Goal: Find specific page/section

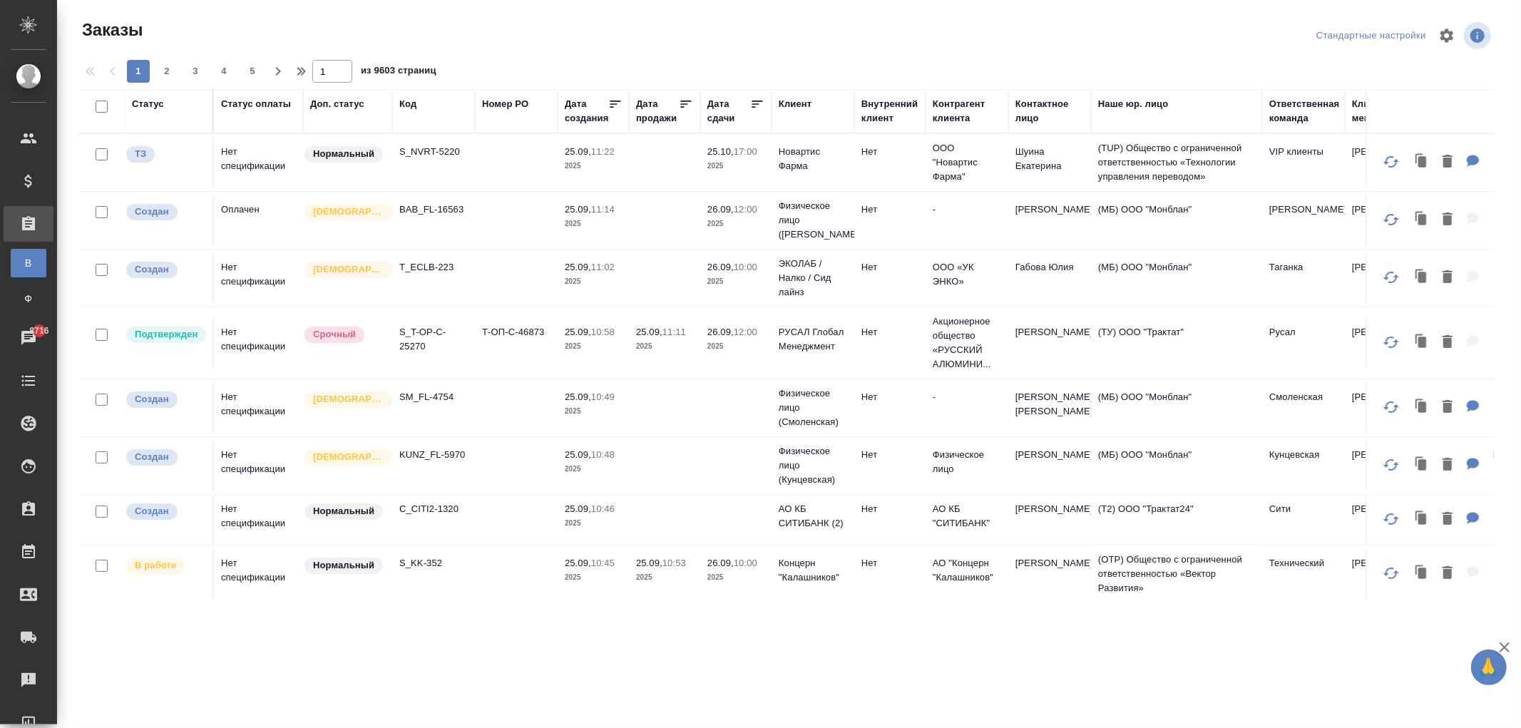
click at [414, 100] on div "Код" at bounding box center [407, 104] width 17 height 14
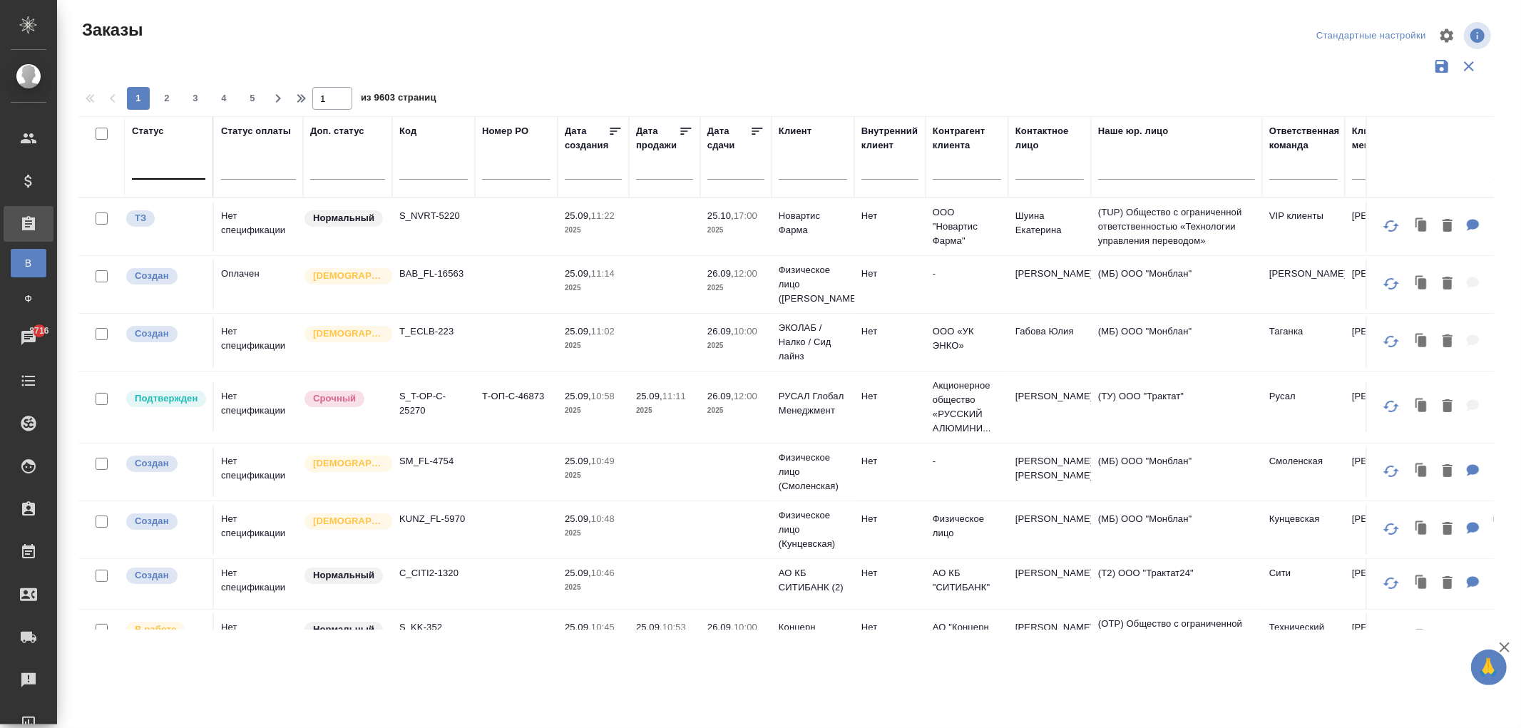
click at [162, 170] on div at bounding box center [168, 165] width 73 height 21
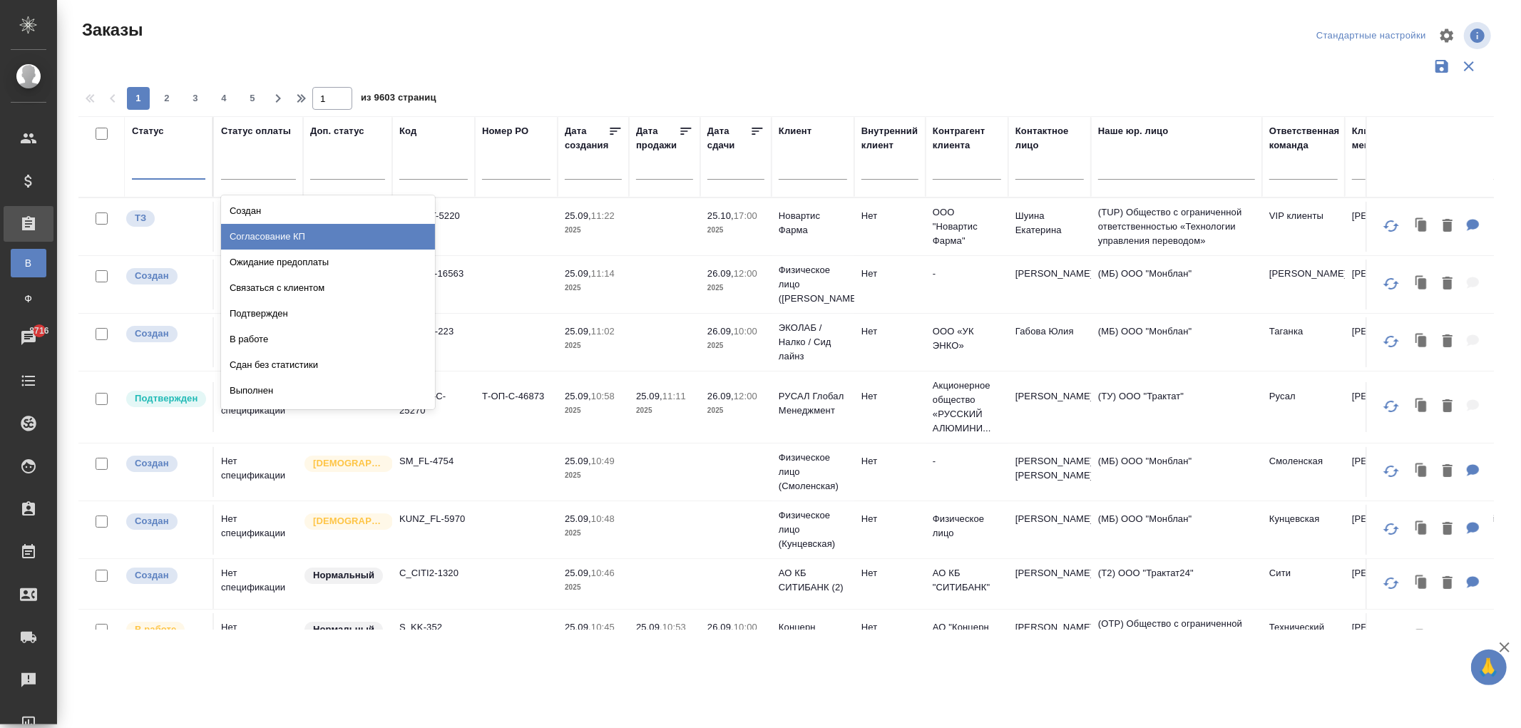
click at [324, 0] on div "Заказы Стандартные настройки 1 2 3 4 5 1 из 9603 страниц Статус option Согласов…" at bounding box center [792, 319] width 1443 height 638
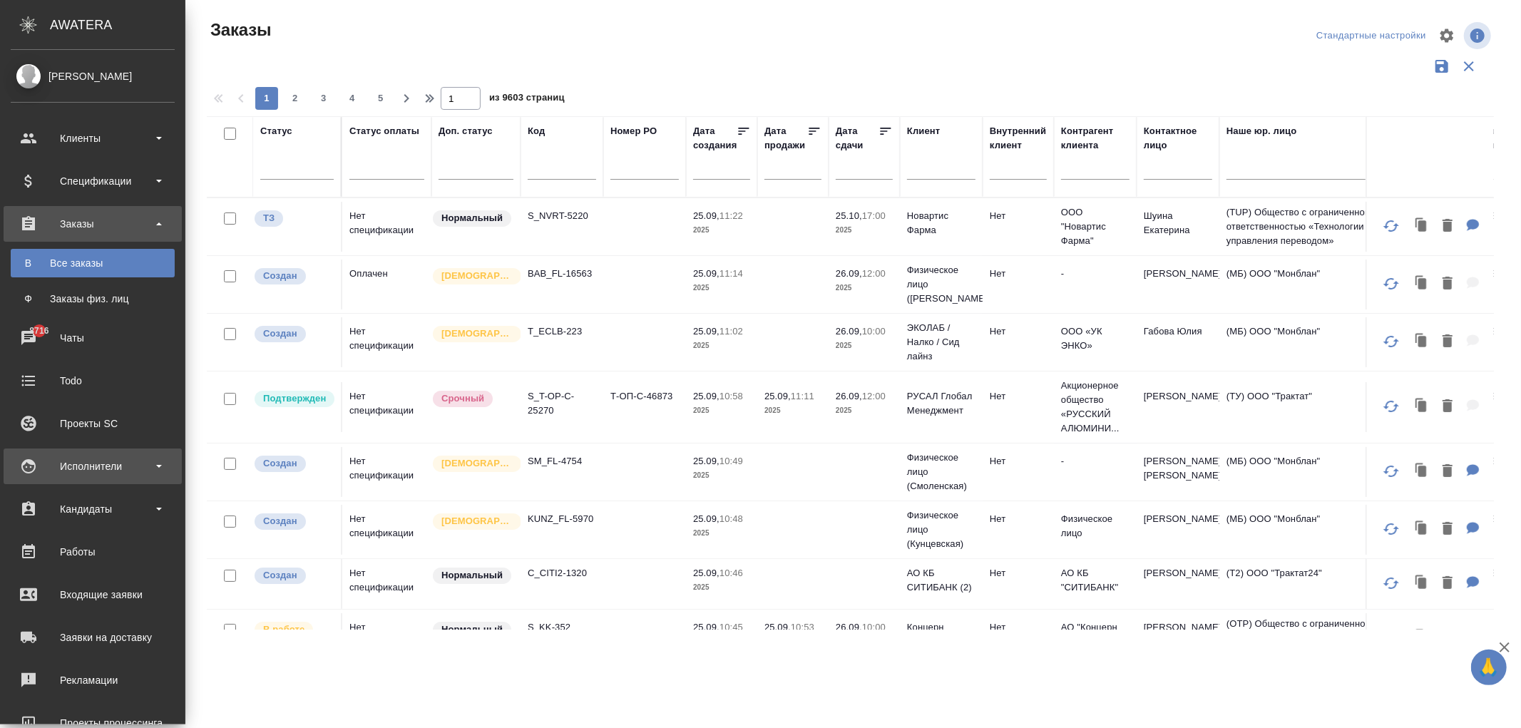
click at [91, 461] on div "Исполнители" at bounding box center [93, 466] width 164 height 21
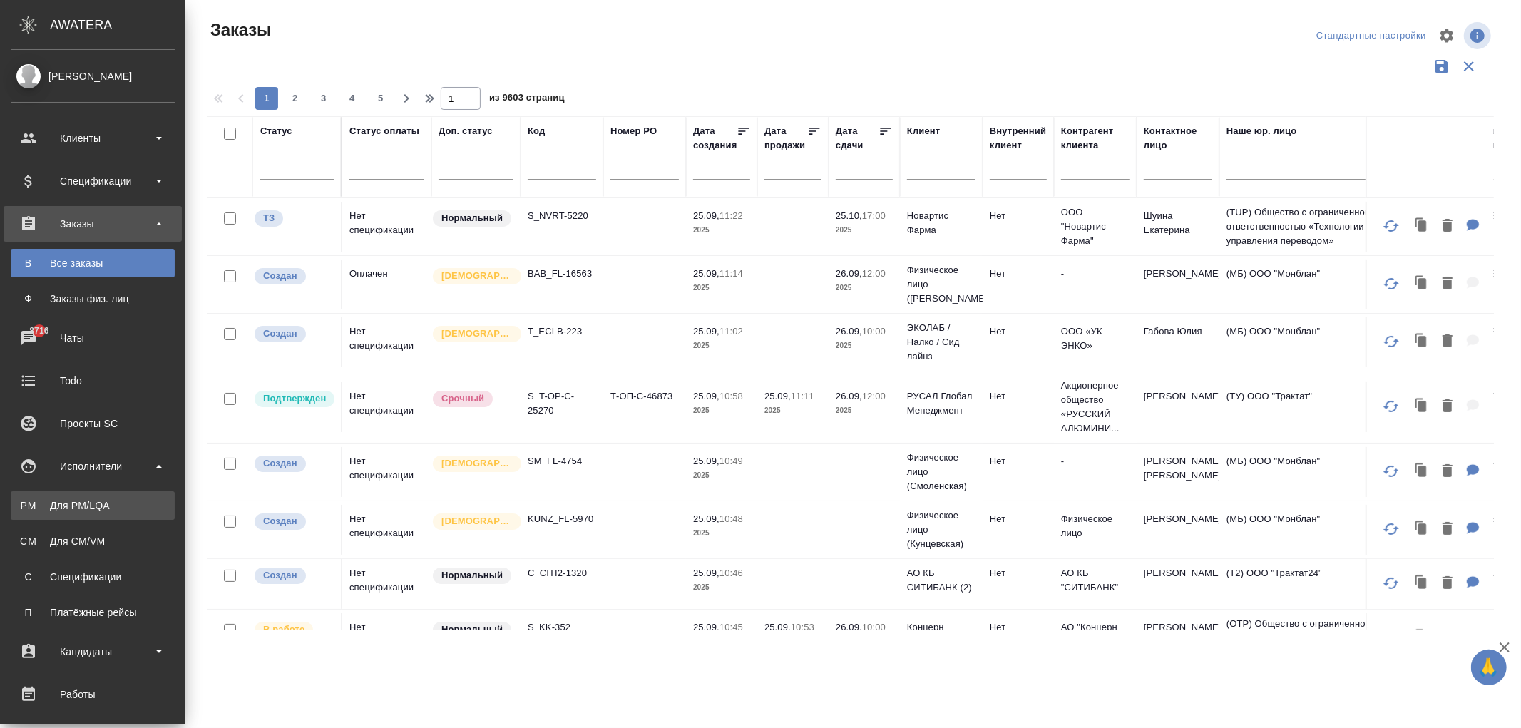
click at [88, 510] on div "Для PM/LQA" at bounding box center [93, 506] width 150 height 14
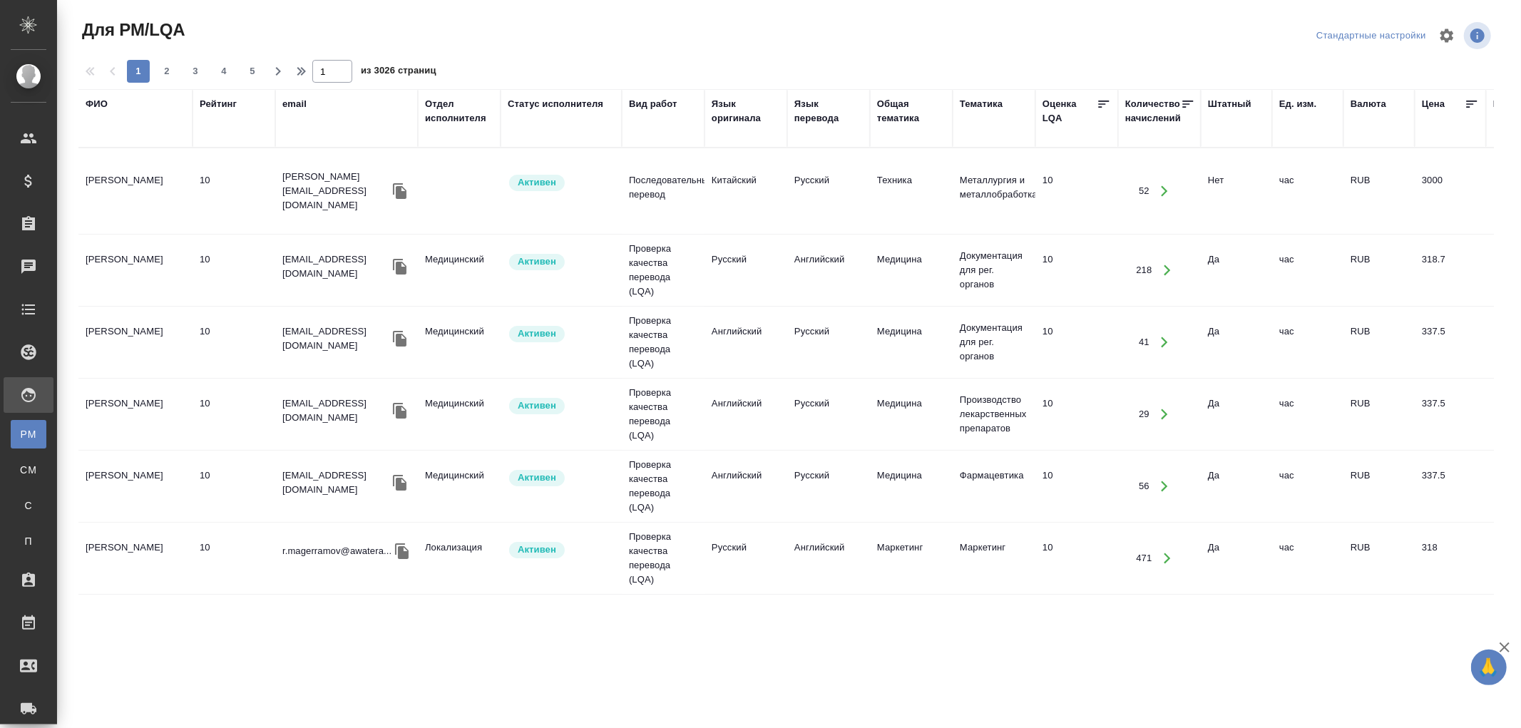
click at [564, 106] on div "Статус исполнителя" at bounding box center [556, 104] width 96 height 14
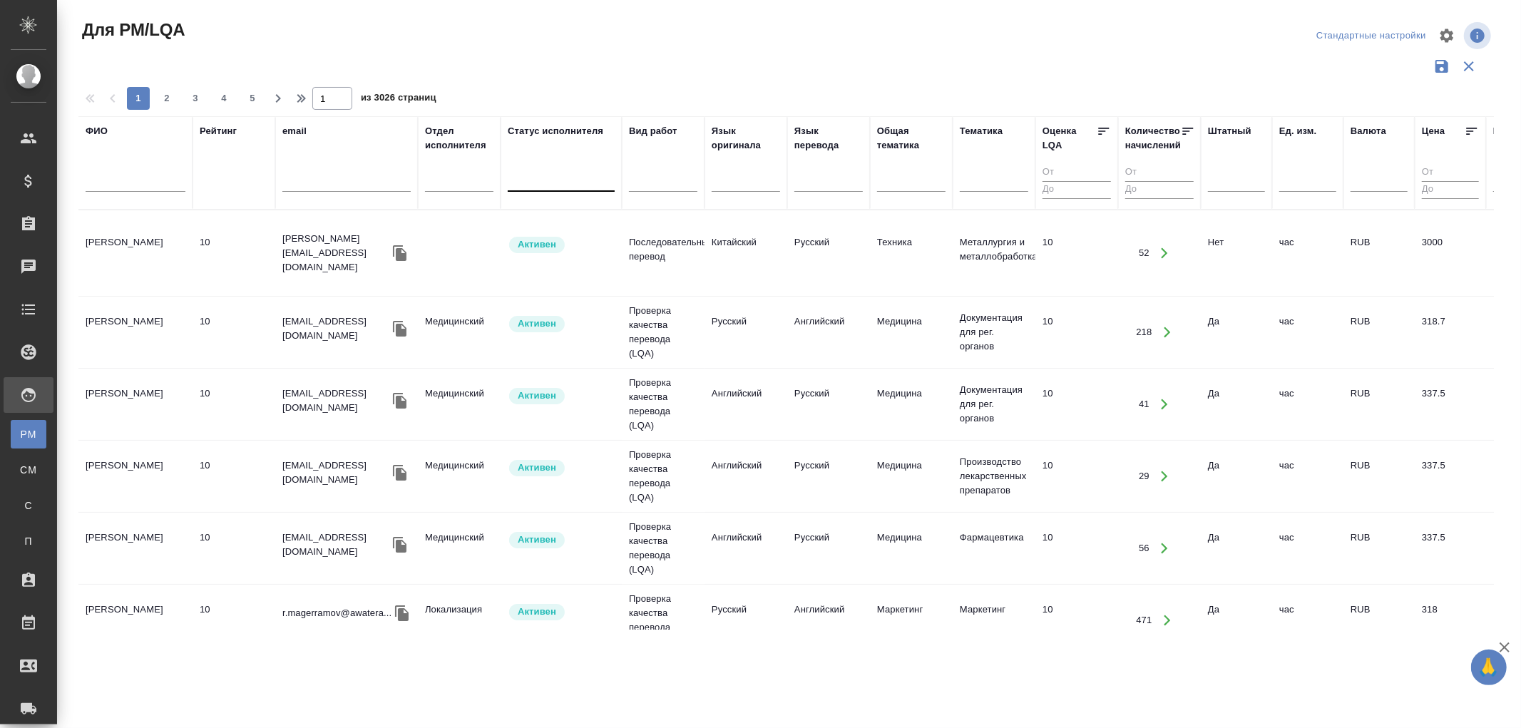
click at [553, 180] on div at bounding box center [561, 178] width 107 height 21
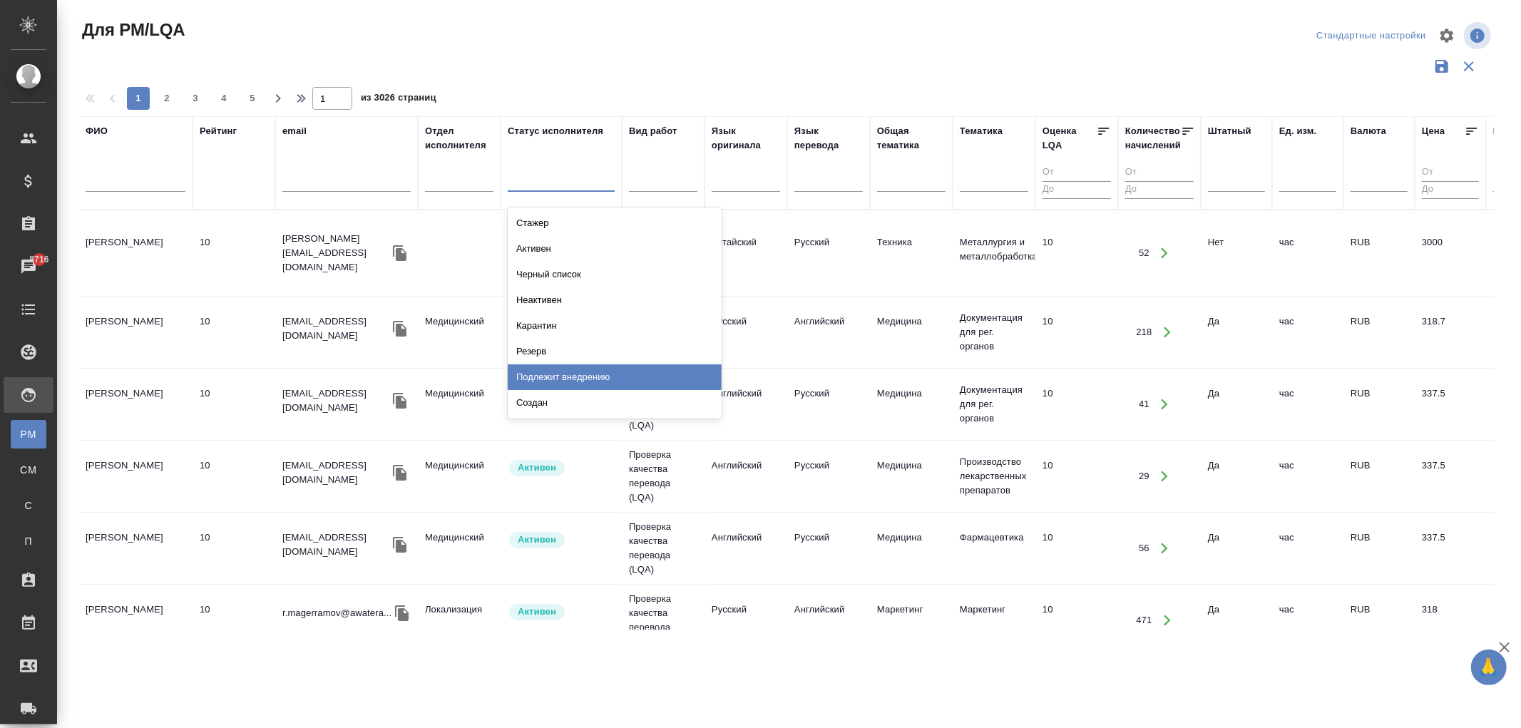
click at [581, 380] on div "Подлежит внедрению" at bounding box center [615, 377] width 214 height 26
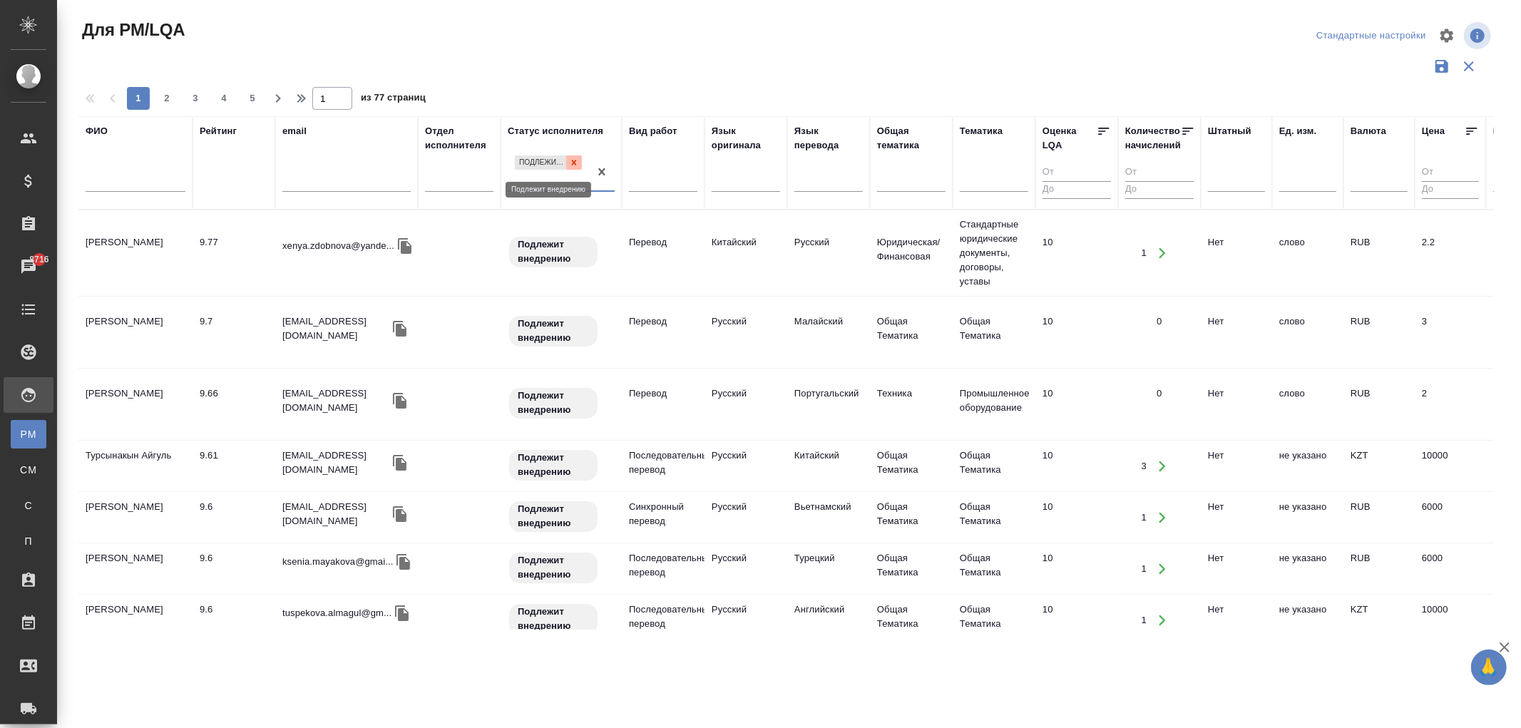
click at [575, 160] on icon at bounding box center [574, 163] width 10 height 10
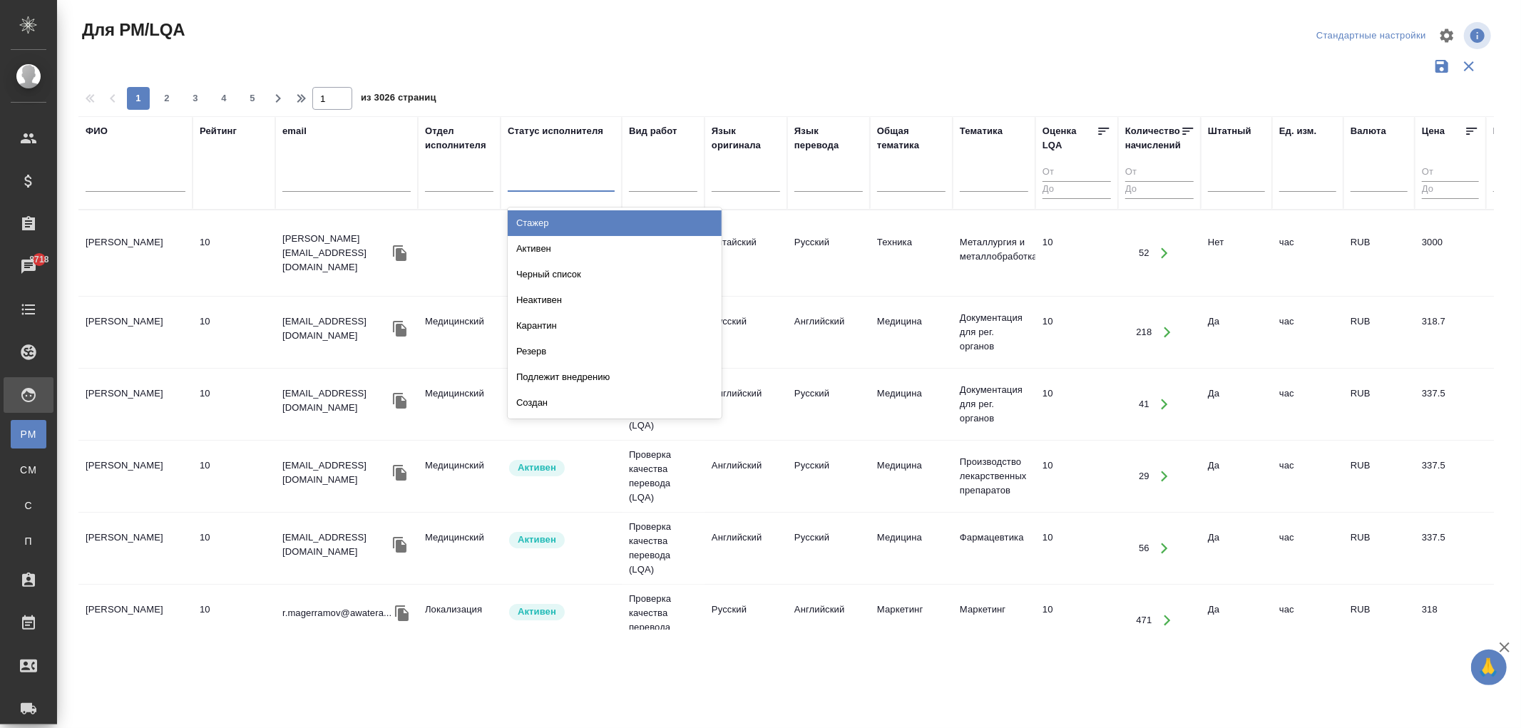
click at [546, 173] on div at bounding box center [561, 178] width 107 height 21
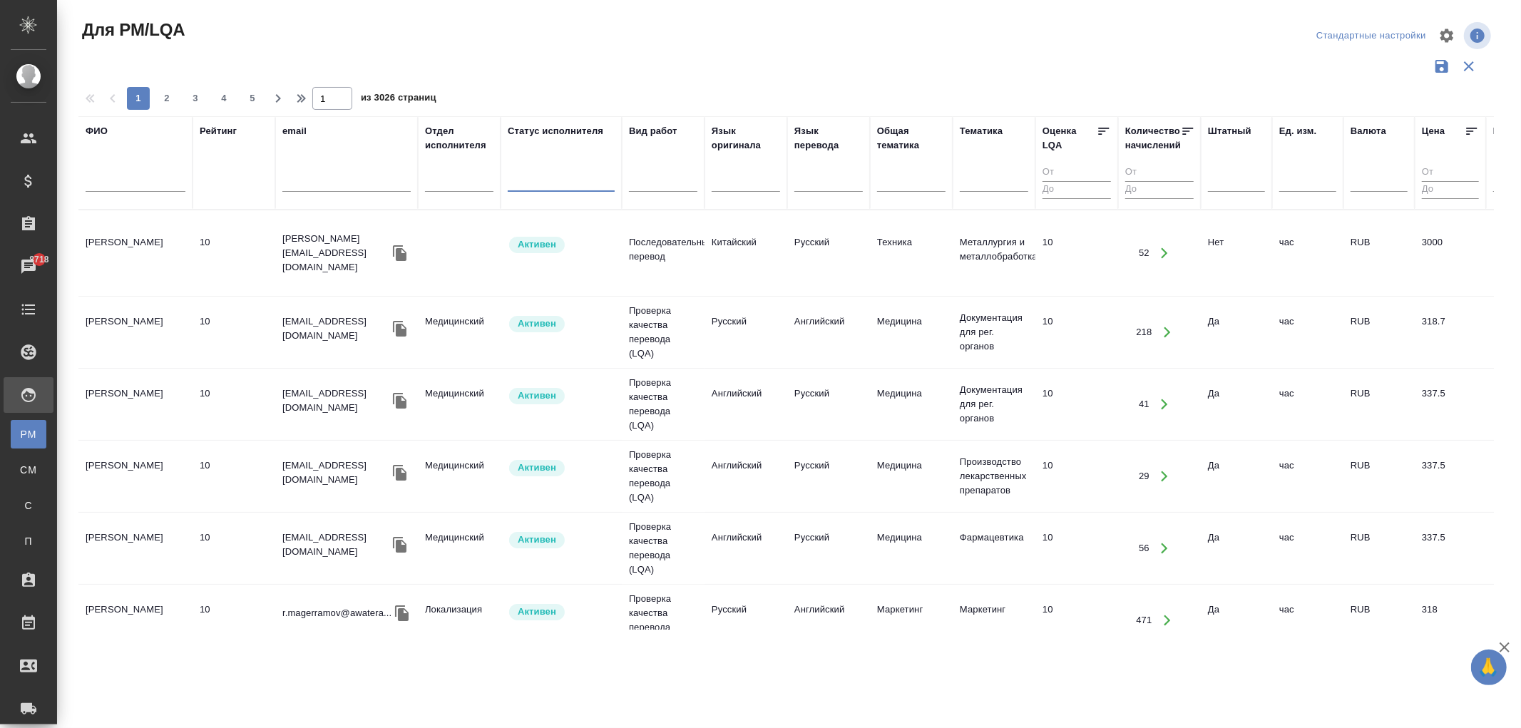
click at [546, 176] on div at bounding box center [561, 178] width 107 height 21
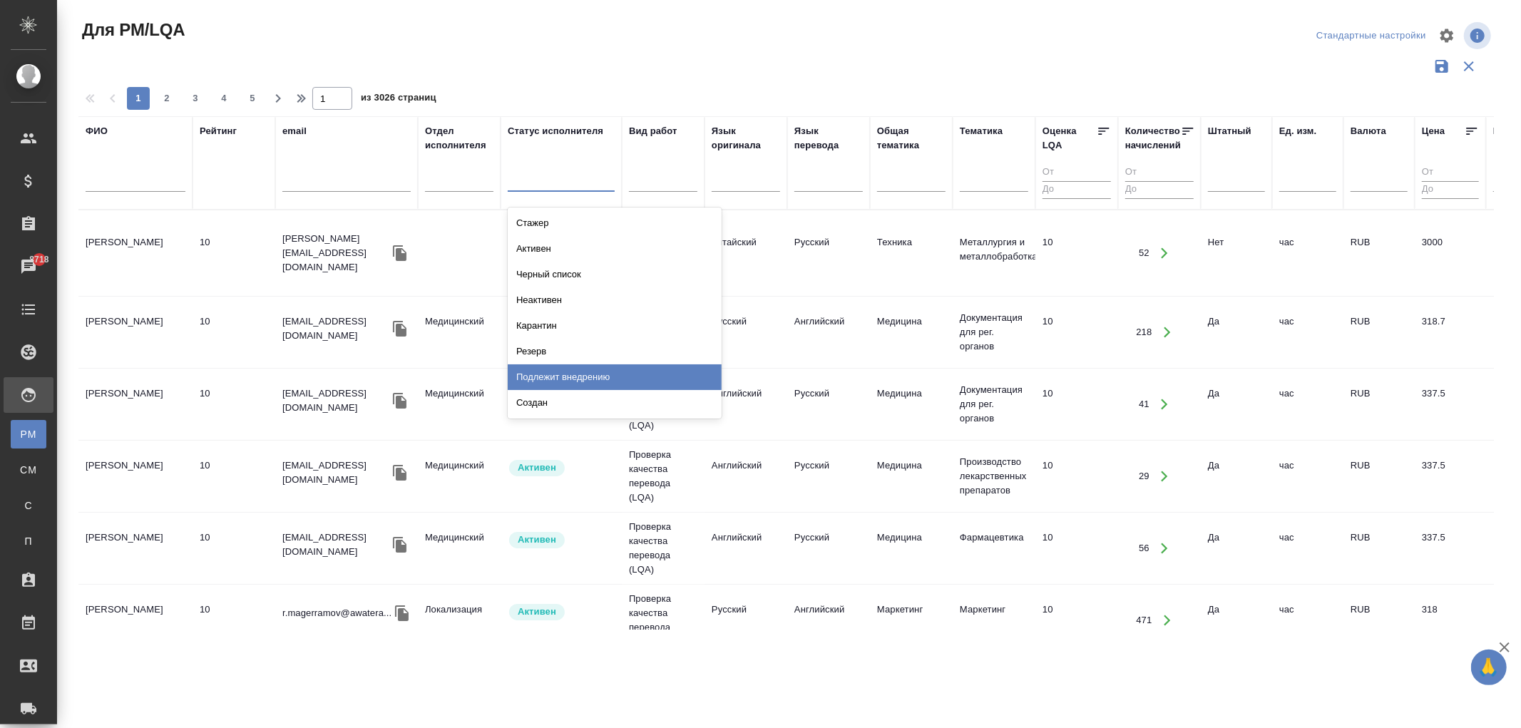
click at [560, 371] on div "Подлежит внедрению" at bounding box center [615, 377] width 214 height 26
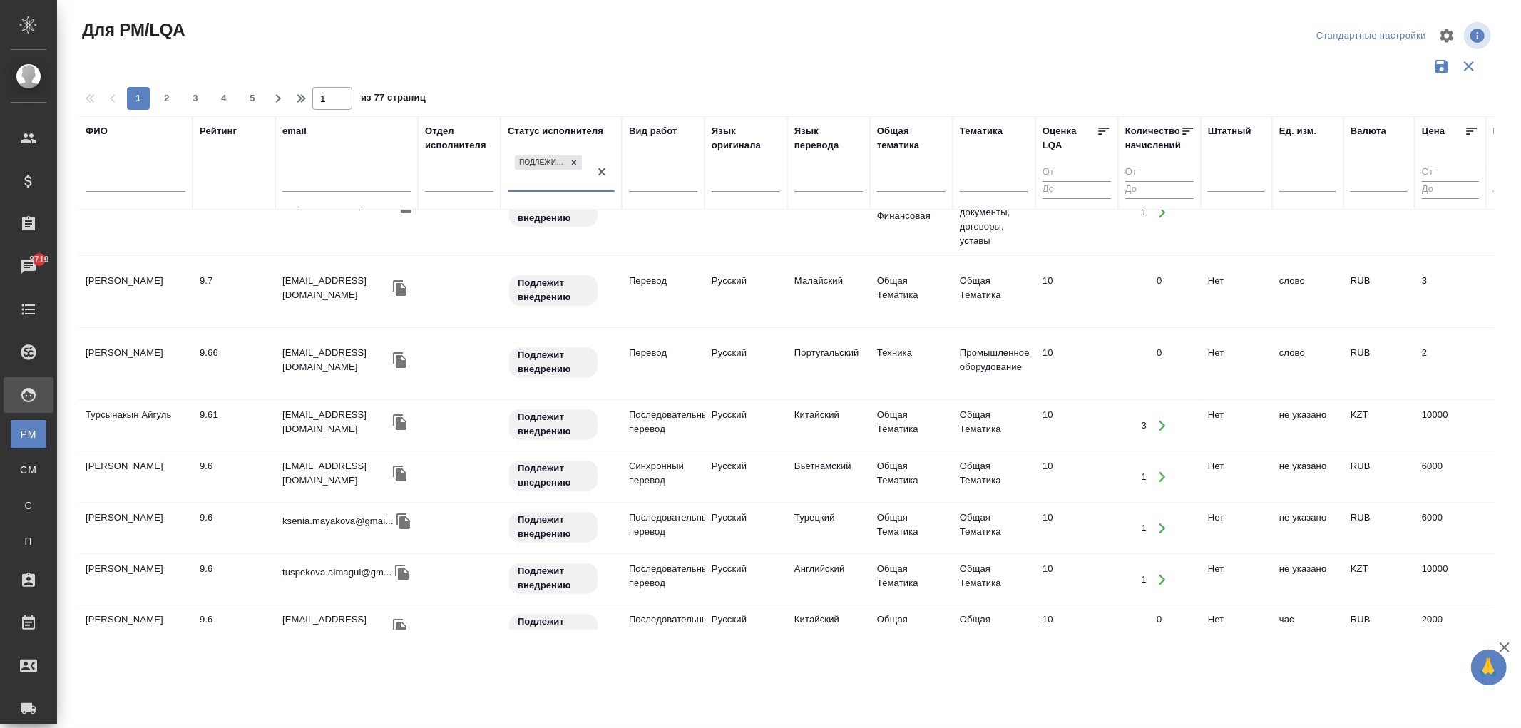
scroll to position [79, 0]
